Goal: Task Accomplishment & Management: Manage account settings

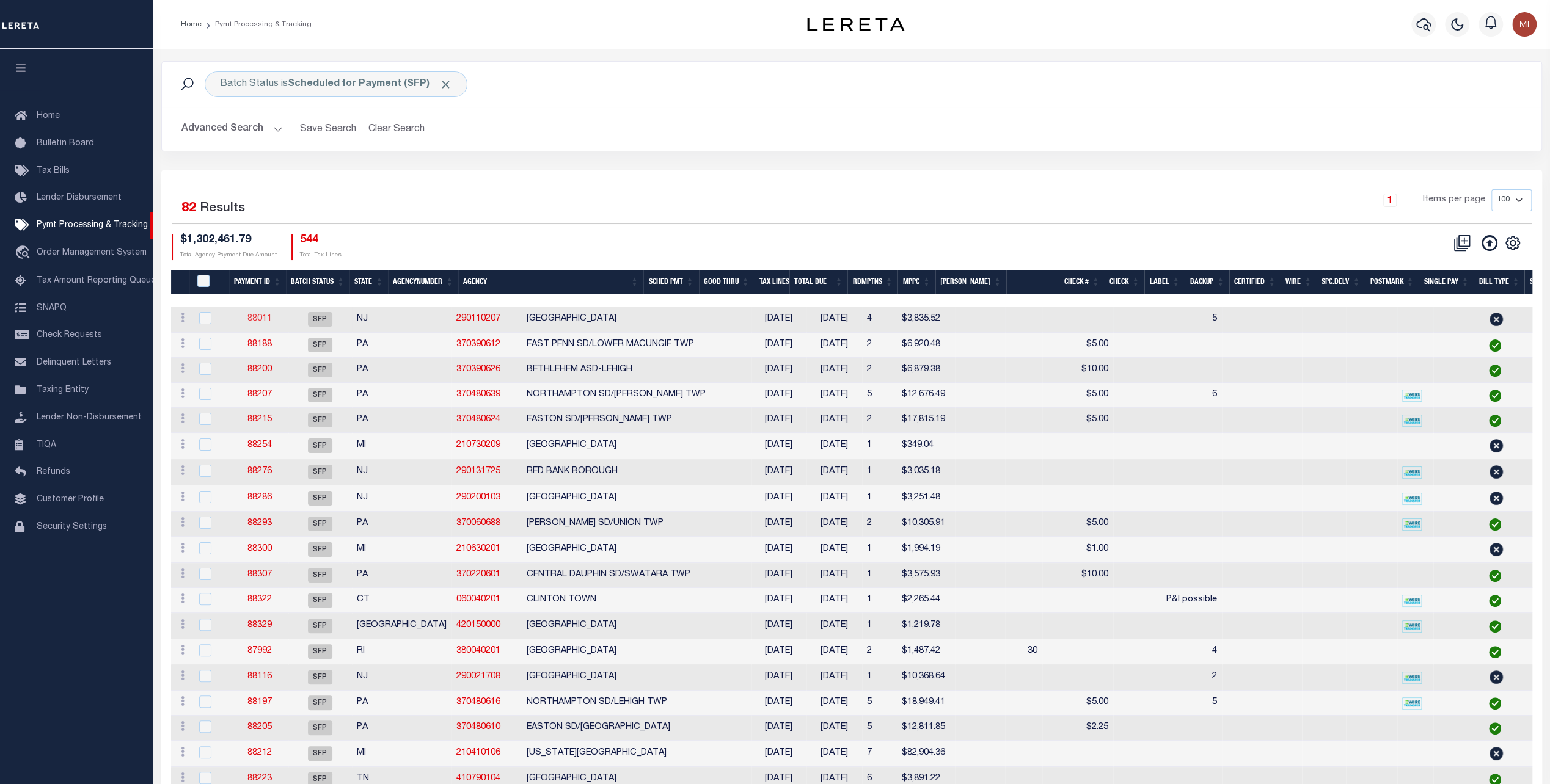
click at [259, 316] on link "88011" at bounding box center [259, 318] width 25 height 9
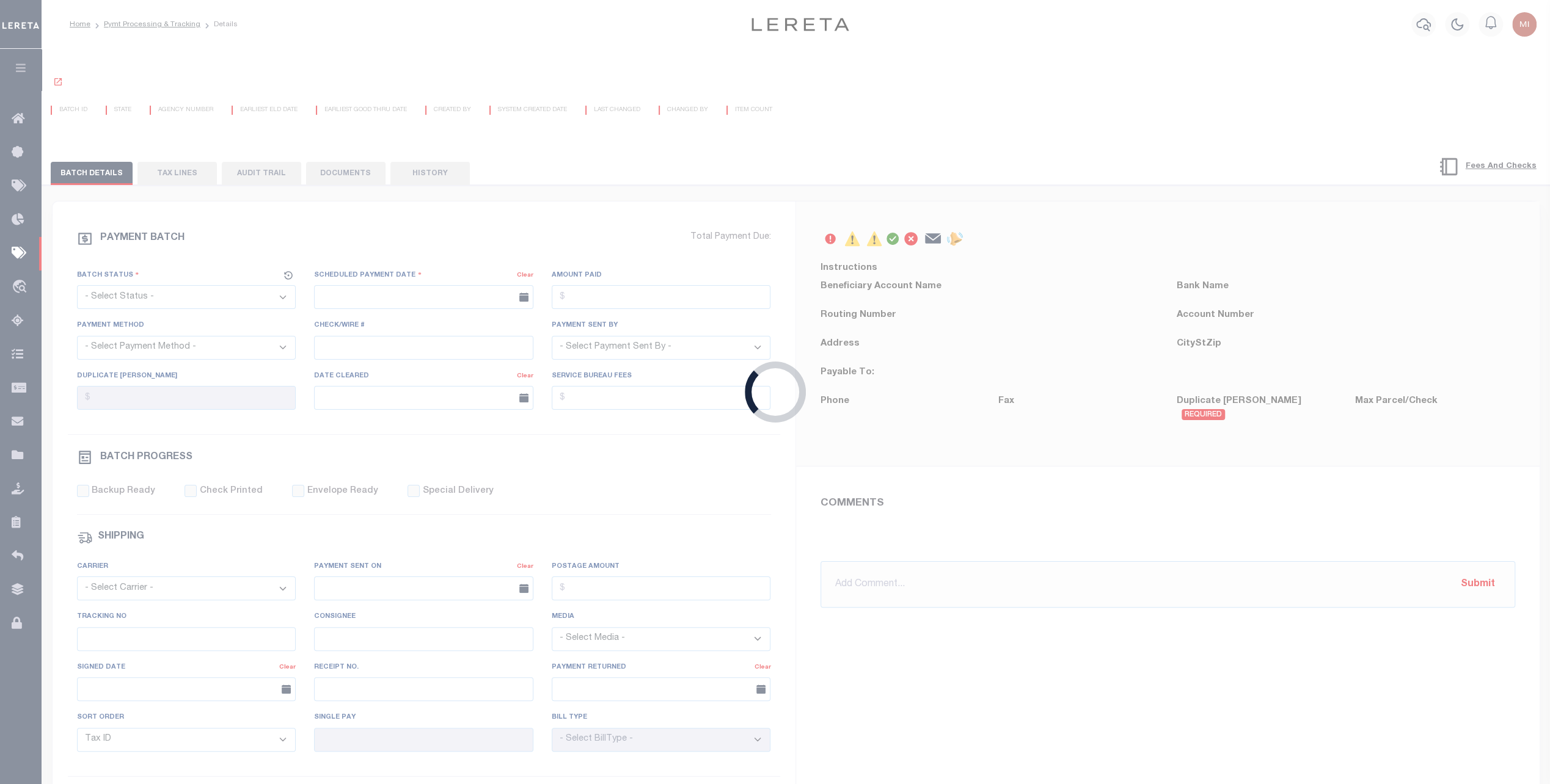
select select "SFP"
type input "[DATE]"
type input "5"
type input "[PERSON_NAME]"
radio input "true"
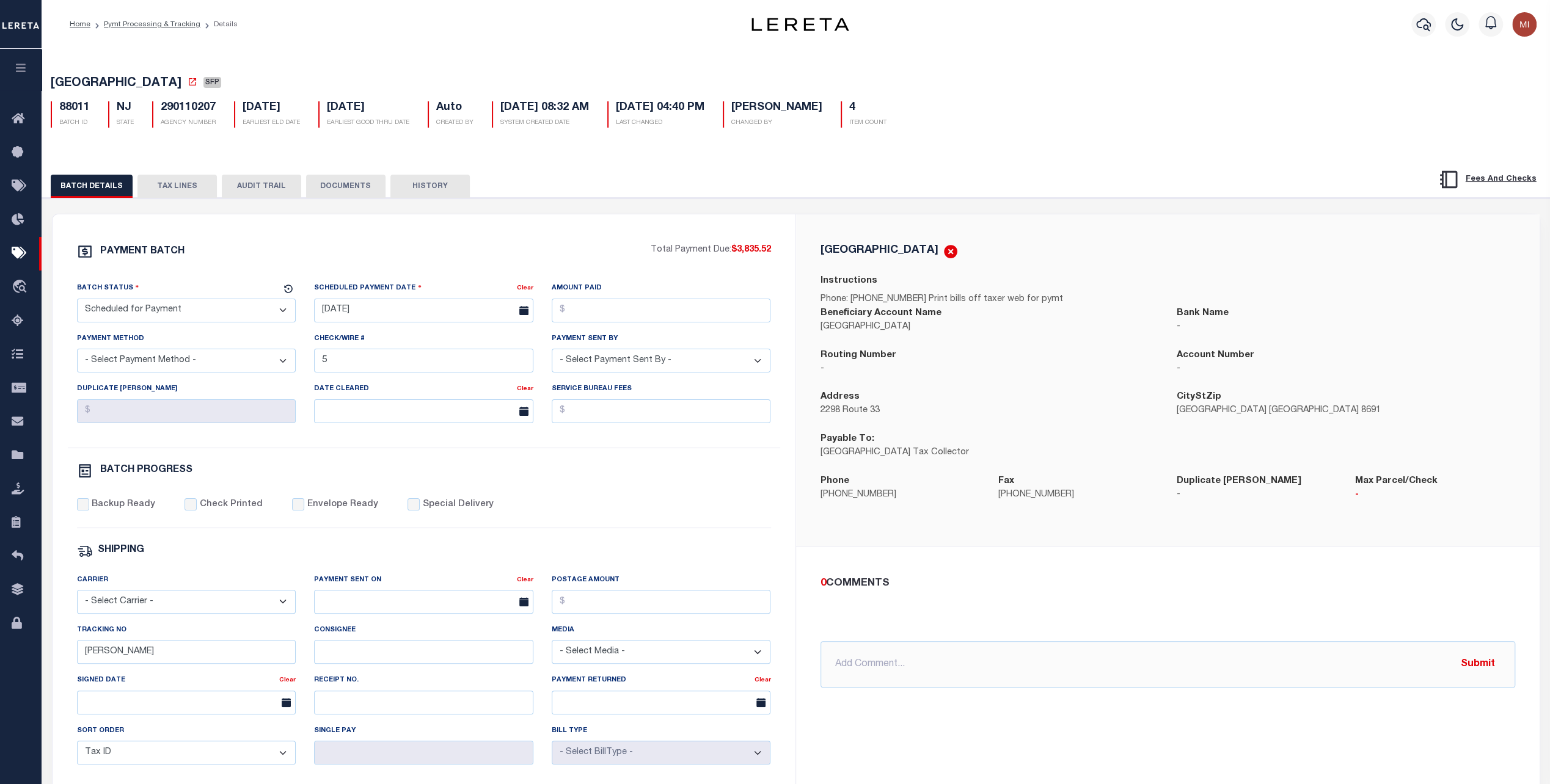
click at [230, 313] on select "- Select Status - Scheduled for Payment Ready For Payment Payment Sent Cleared …" at bounding box center [186, 310] width 219 height 24
select select "RFP"
click at [77, 301] on select "- Select Status - Scheduled for Payment Ready For Payment Payment Sent Cleared …" at bounding box center [186, 310] width 219 height 24
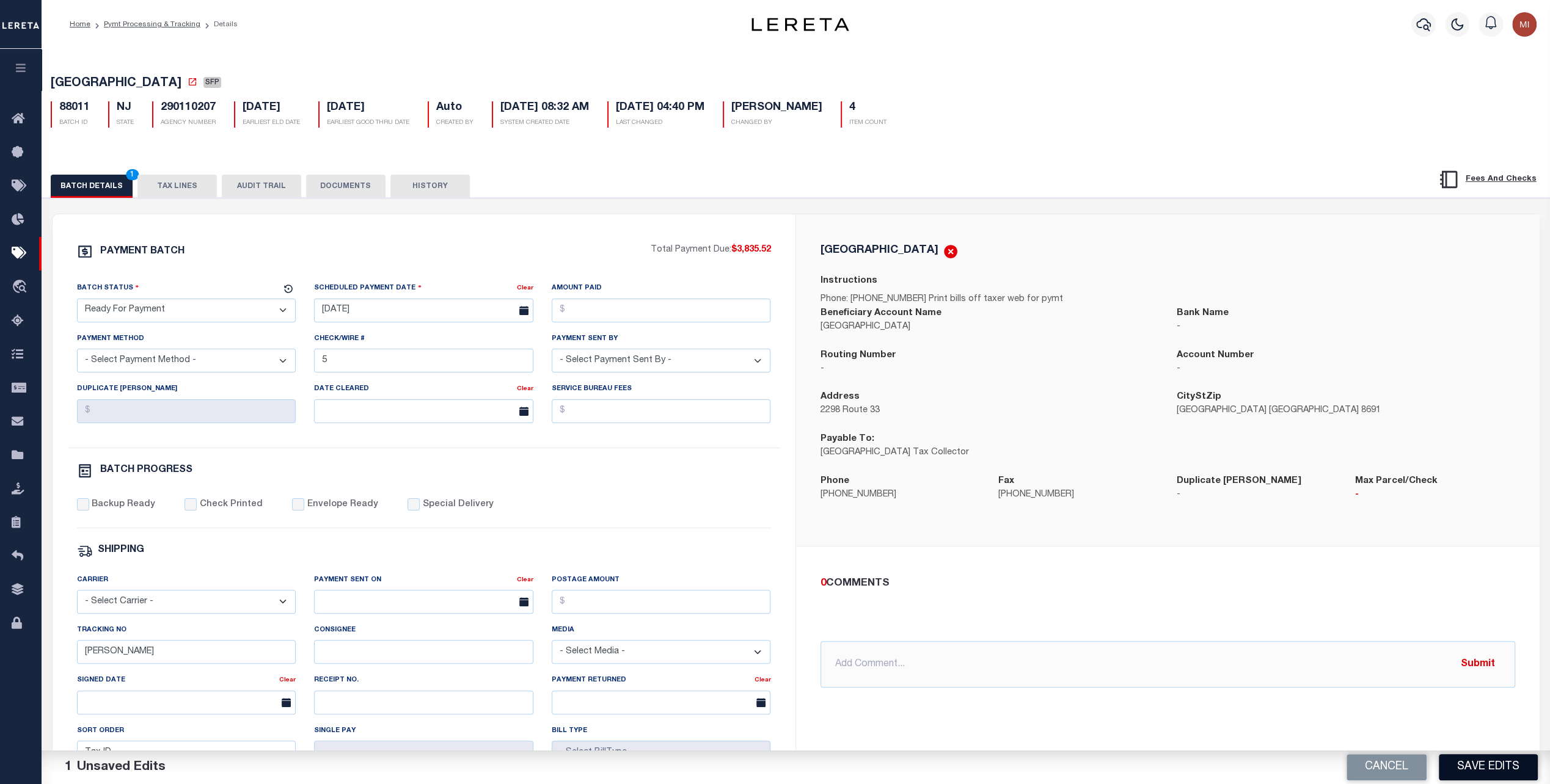
click at [1493, 762] on button "Save Edits" at bounding box center [1488, 767] width 99 height 26
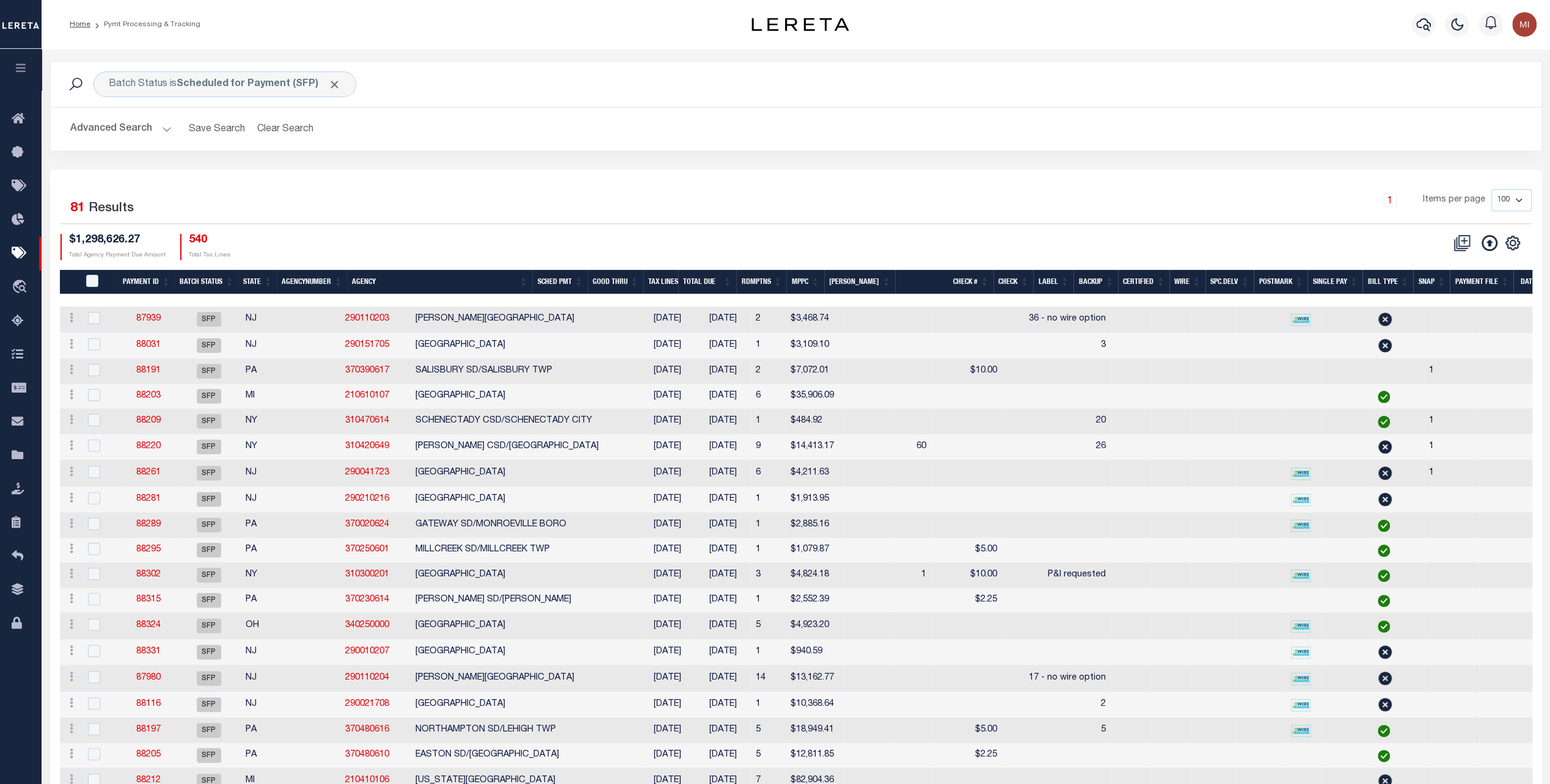
click at [144, 279] on th "Payment ID" at bounding box center [146, 282] width 57 height 25
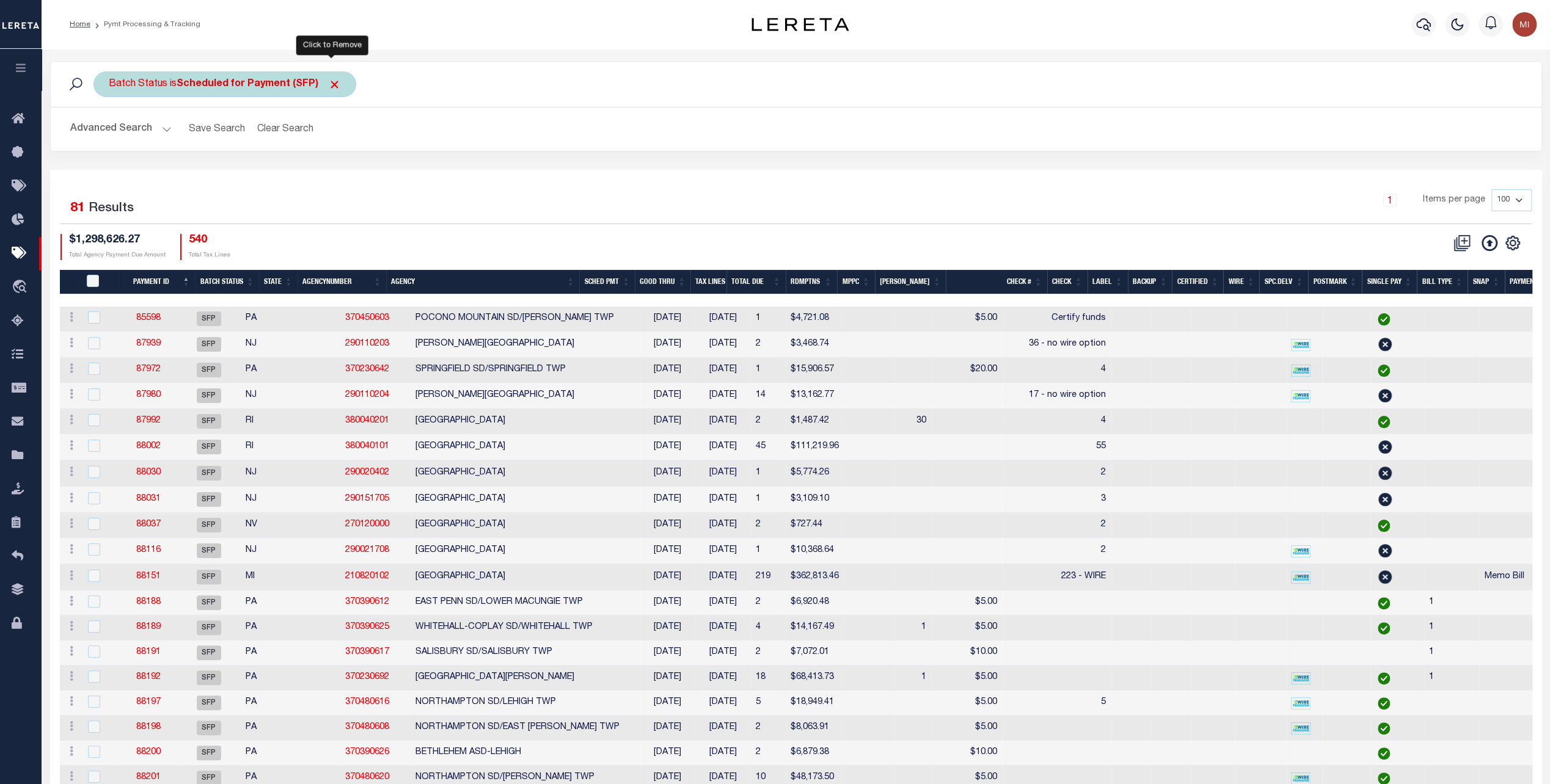
click at [330, 83] on span "Click to Remove" at bounding box center [334, 85] width 13 height 13
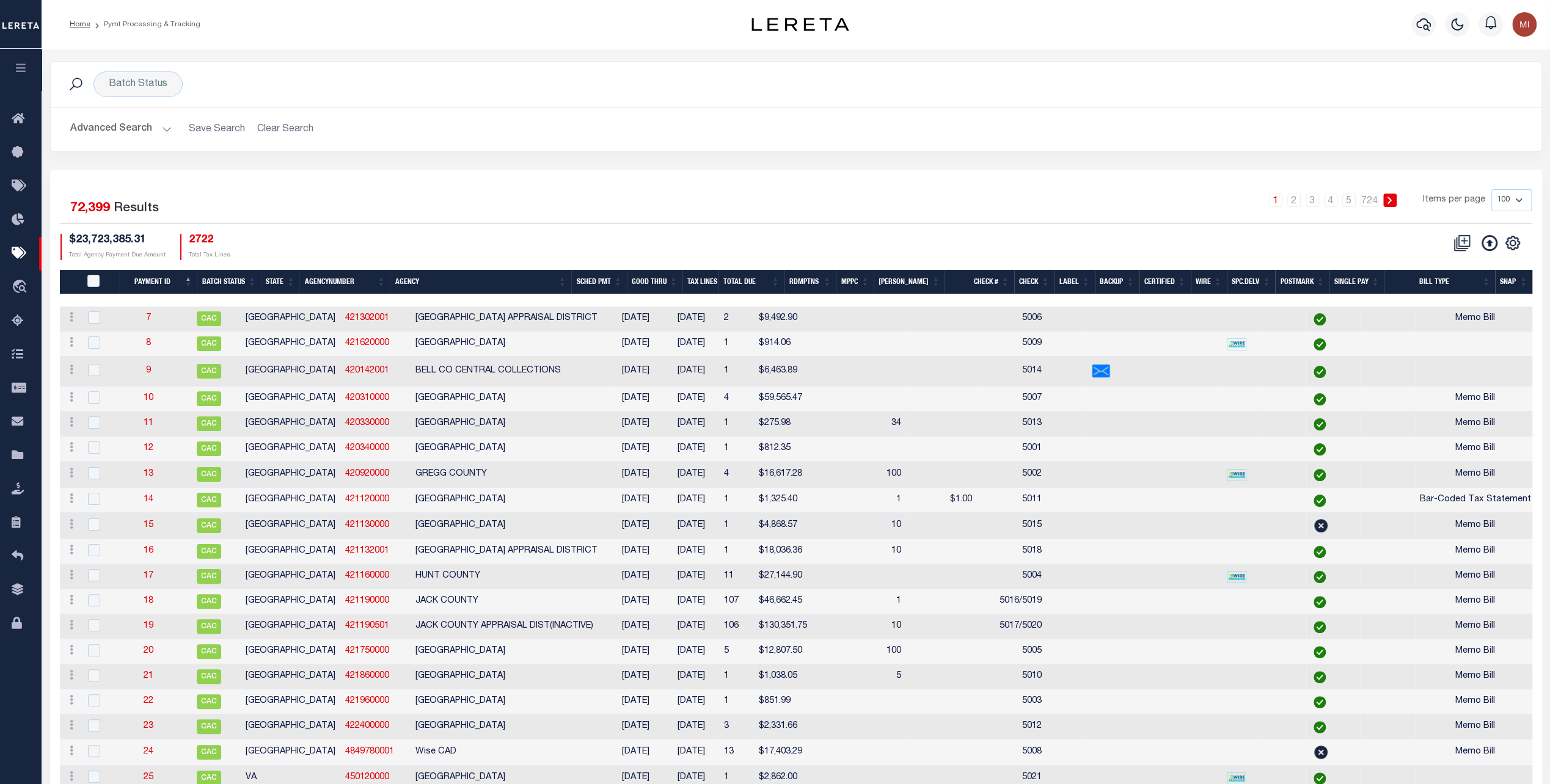
click at [142, 126] on button "Advanced Search" at bounding box center [121, 130] width 102 height 24
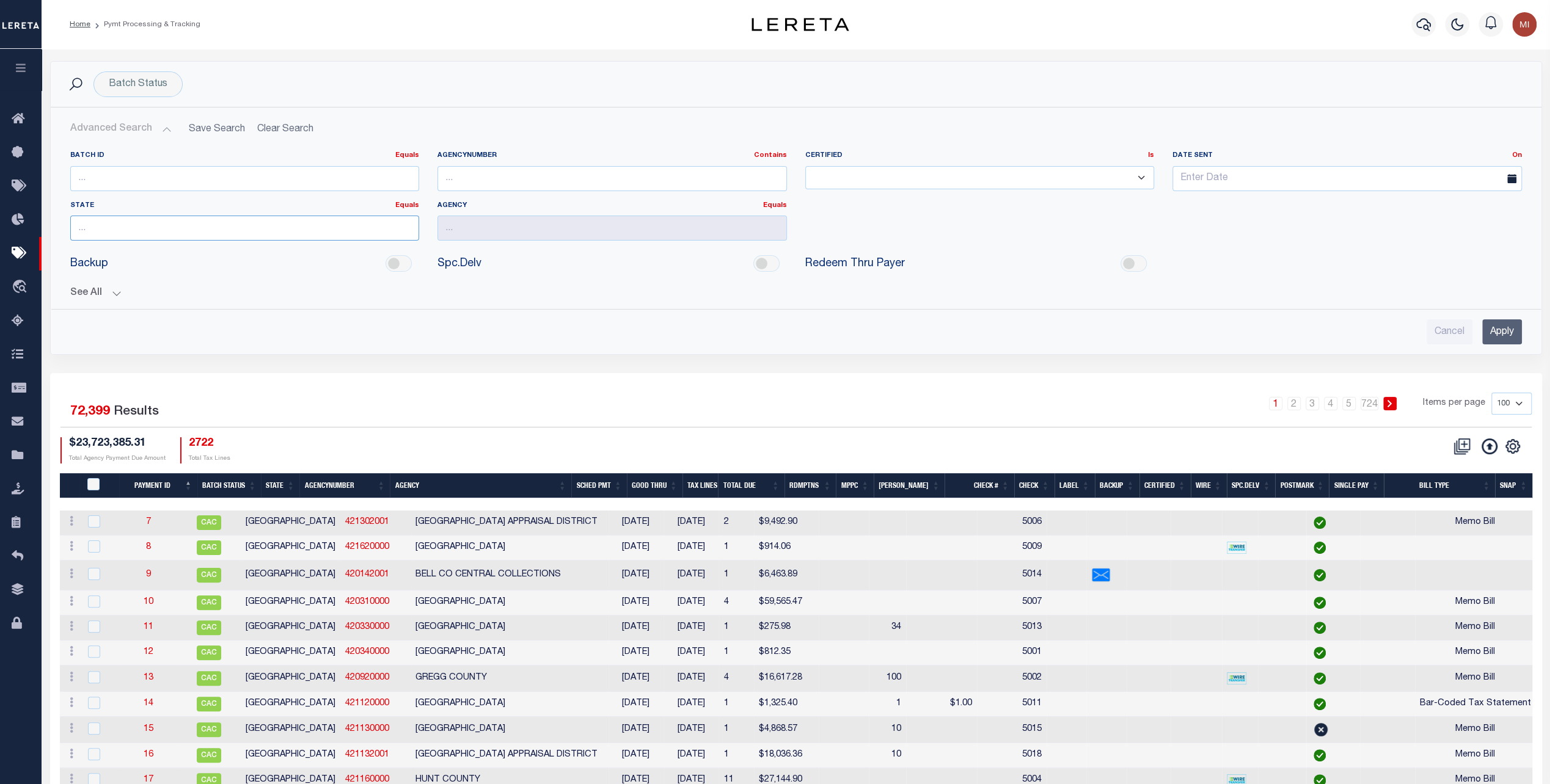
click at [367, 225] on input "text" at bounding box center [245, 227] width 350 height 25
click at [401, 223] on input "text" at bounding box center [245, 227] width 350 height 25
click at [119, 290] on button "See All" at bounding box center [796, 294] width 1452 height 12
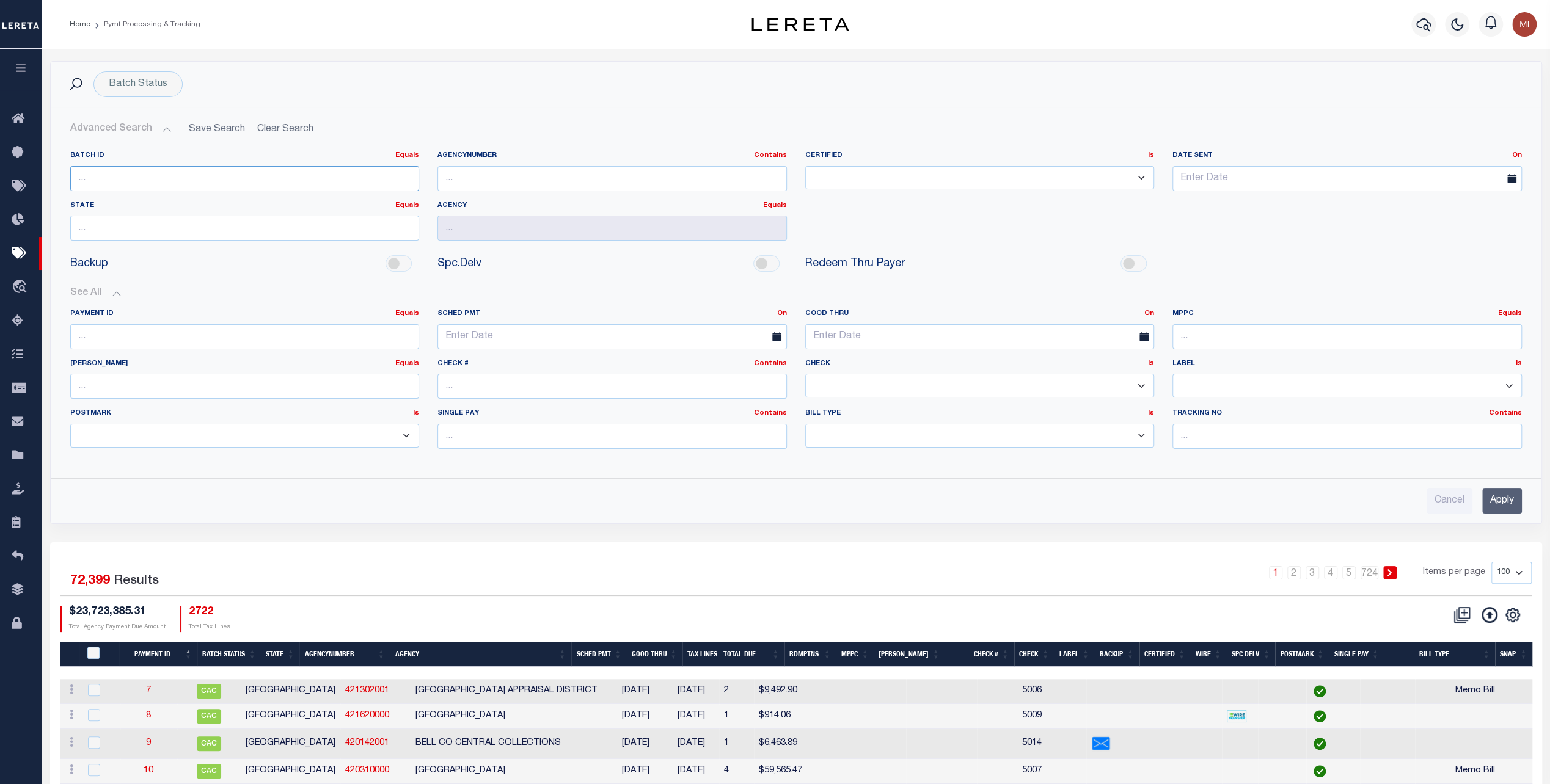
click at [119, 179] on input "number" at bounding box center [245, 178] width 350 height 25
type input "88011"
click at [1502, 496] on input "Apply" at bounding box center [1502, 501] width 40 height 25
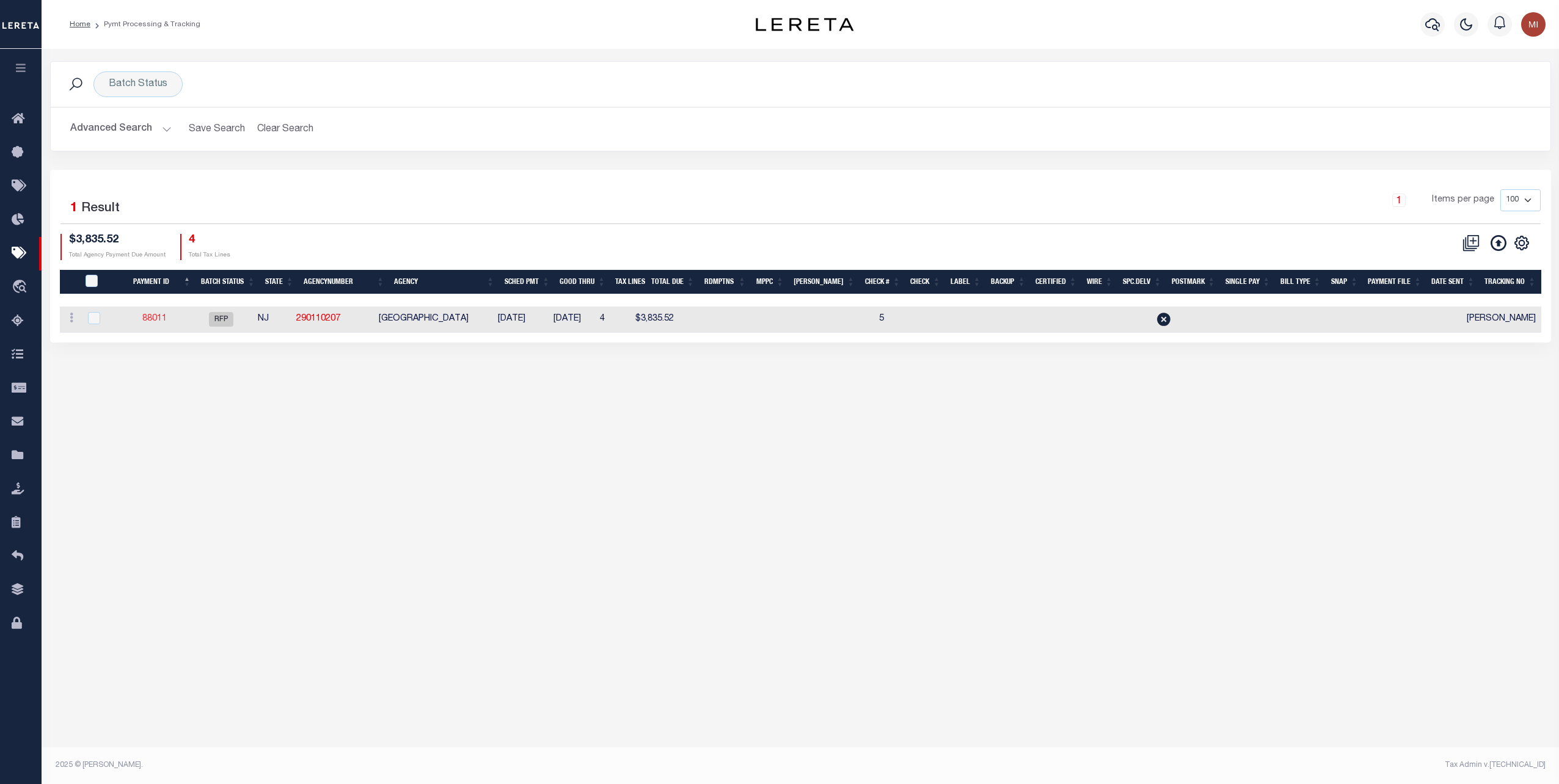
click at [162, 318] on link "88011" at bounding box center [154, 318] width 25 height 9
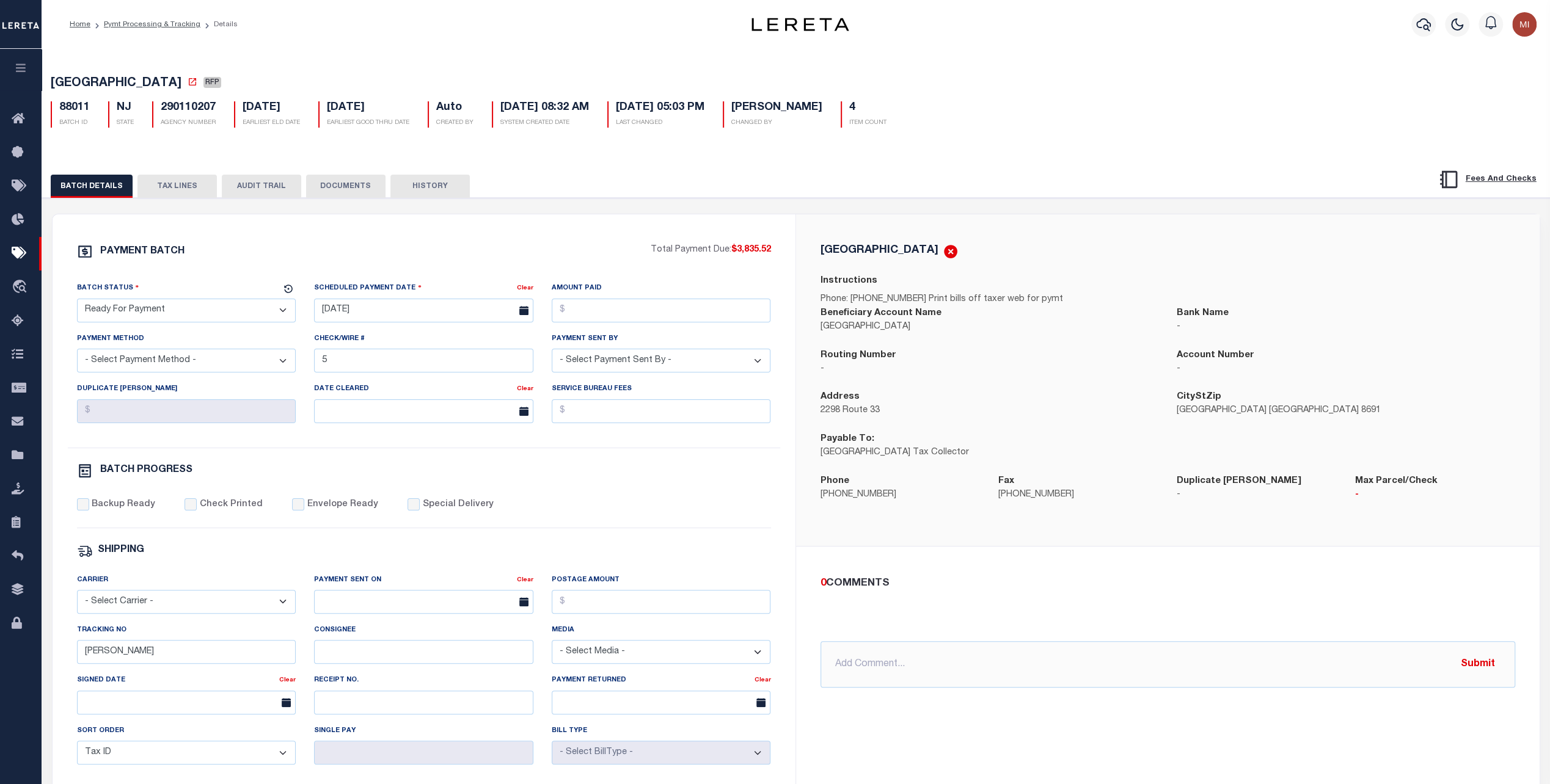
click at [254, 316] on select "- Select Status - Scheduled for Payment Ready For Payment Payment Sent Cleared …" at bounding box center [186, 310] width 219 height 24
click at [387, 457] on div "PAYMENT BATCH Total Payment Due: $3,835.52 Batch Status - Select Status -" at bounding box center [424, 572] width 714 height 656
